Goal: Navigation & Orientation: Find specific page/section

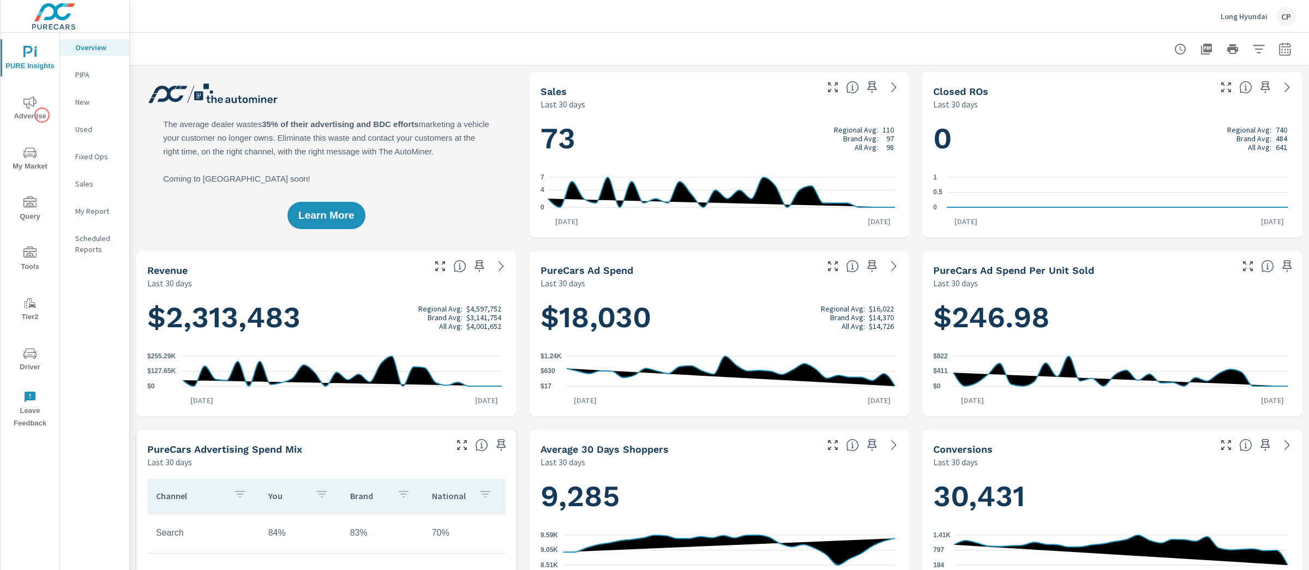
click at [41, 96] on span "Advertise" at bounding box center [30, 109] width 52 height 27
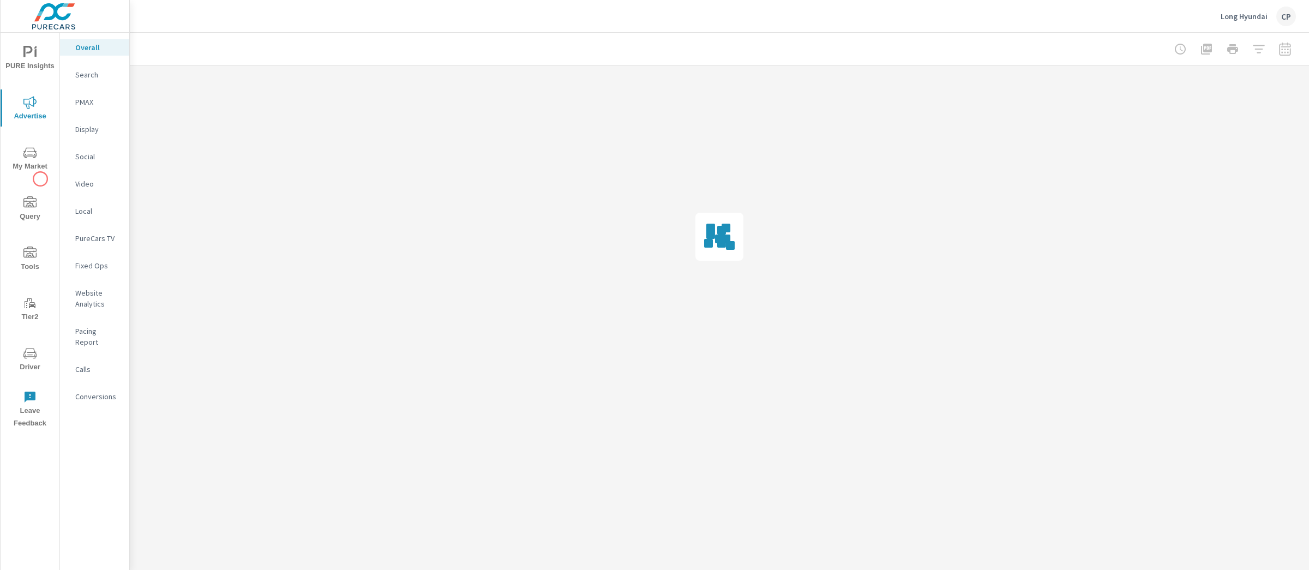
click at [40, 184] on div "PURE Insights Advertise My Market Query Tools Tier2 Driver Leave Feedback" at bounding box center [30, 234] width 59 height 402
click at [39, 173] on button "My Market" at bounding box center [30, 158] width 59 height 37
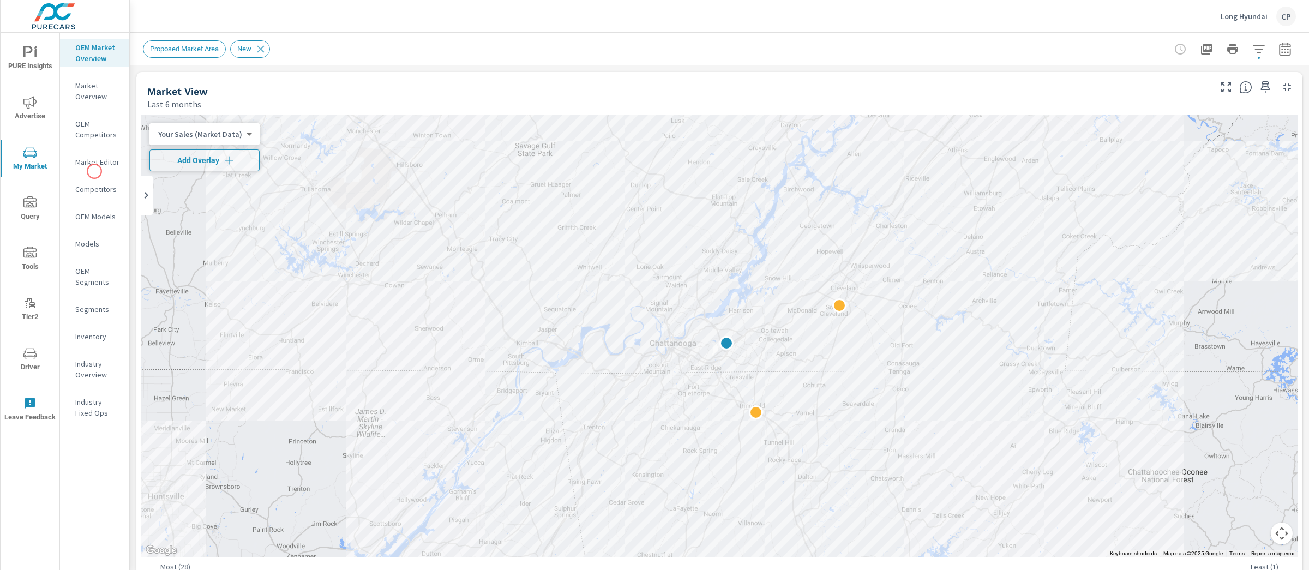
click at [96, 163] on p "Market Editor" at bounding box center [97, 162] width 45 height 11
